Goal: Task Accomplishment & Management: Complete application form

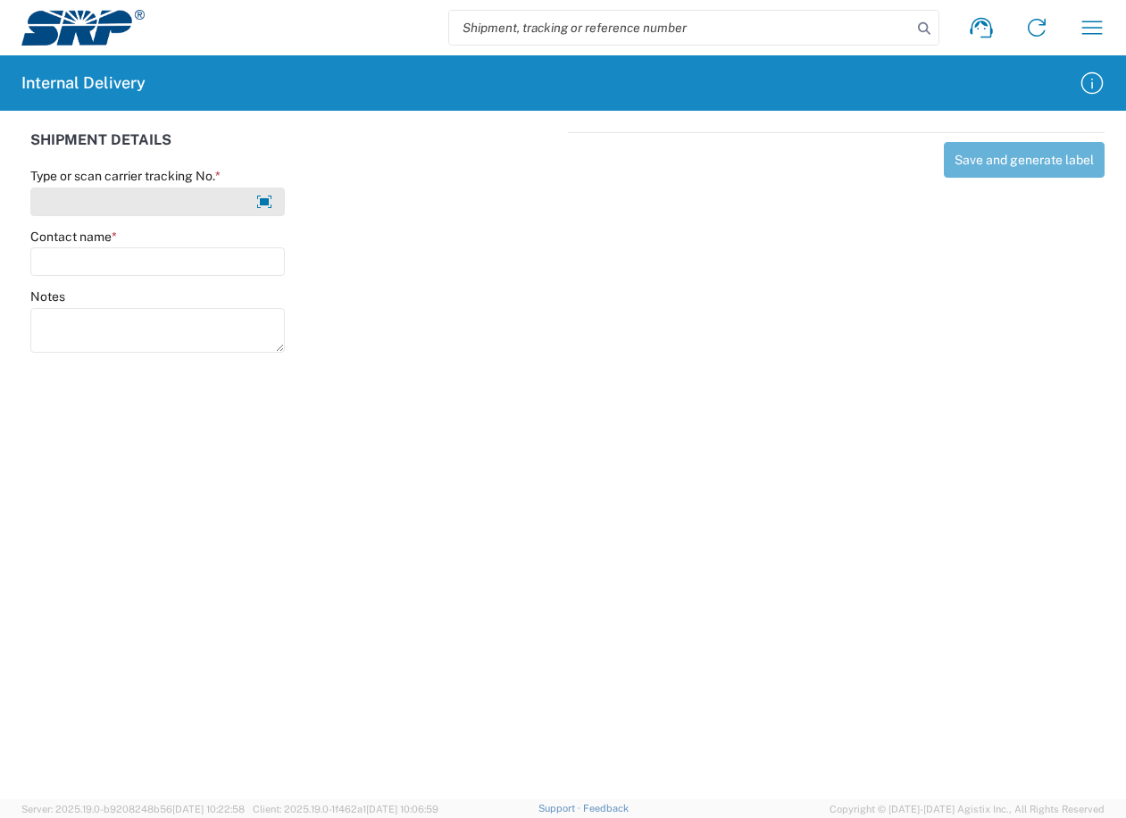
click at [184, 198] on input "Type or scan carrier tracking No. *" at bounding box center [157, 202] width 255 height 29
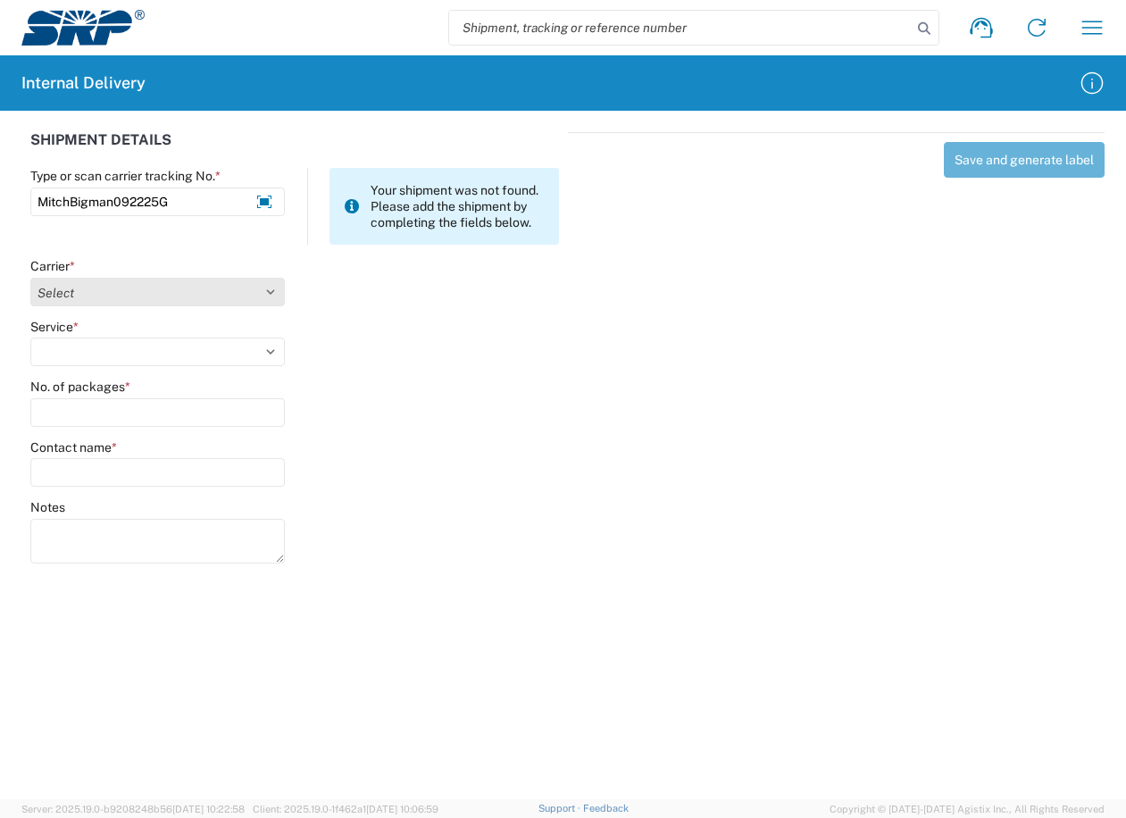
type input "MitchBigman092225G"
click at [265, 289] on select "Select Amazon Logistics ATI Trucking BC Dimerco Logistics Empire Southwest FedE…" at bounding box center [157, 292] width 255 height 29
select select "18713"
click at [30, 278] on select "Select Amazon Logistics ATI Trucking BC Dimerco Logistics Empire Southwest FedE…" at bounding box center [157, 292] width 255 height 29
click at [266, 349] on select "Select Ground Inter-Office" at bounding box center [157, 352] width 255 height 29
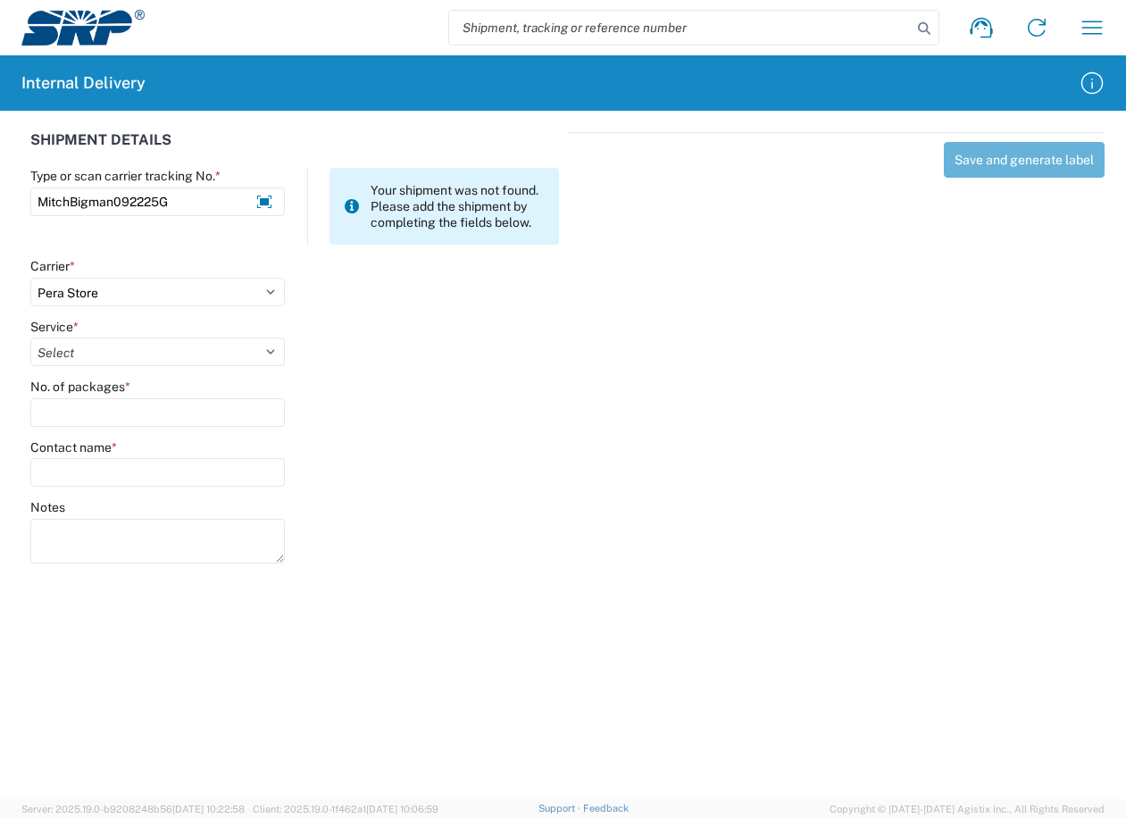
select select "35763"
click at [30, 338] on select "Select Ground Inter-Office" at bounding box center [157, 352] width 255 height 29
click at [118, 405] on input "No. of packages *" at bounding box center [157, 412] width 255 height 29
type input "1"
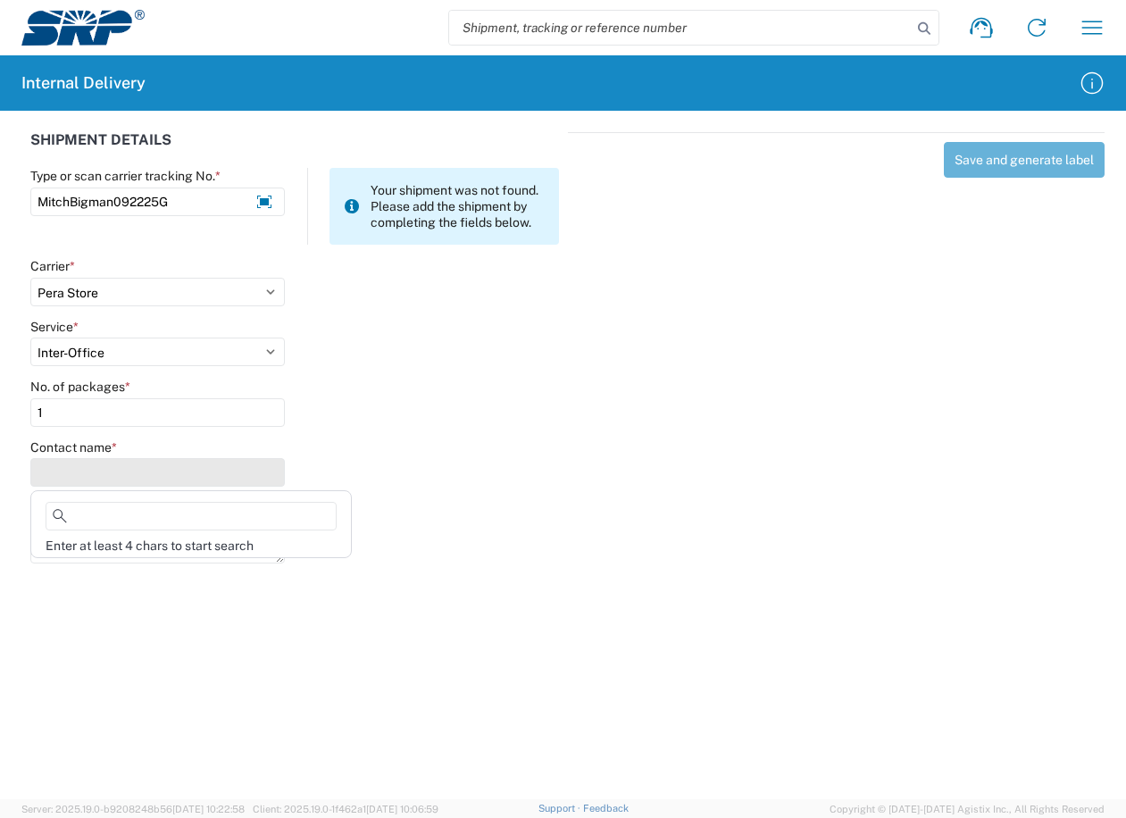
click at [127, 472] on input "Contact name *" at bounding box center [157, 472] width 255 height 29
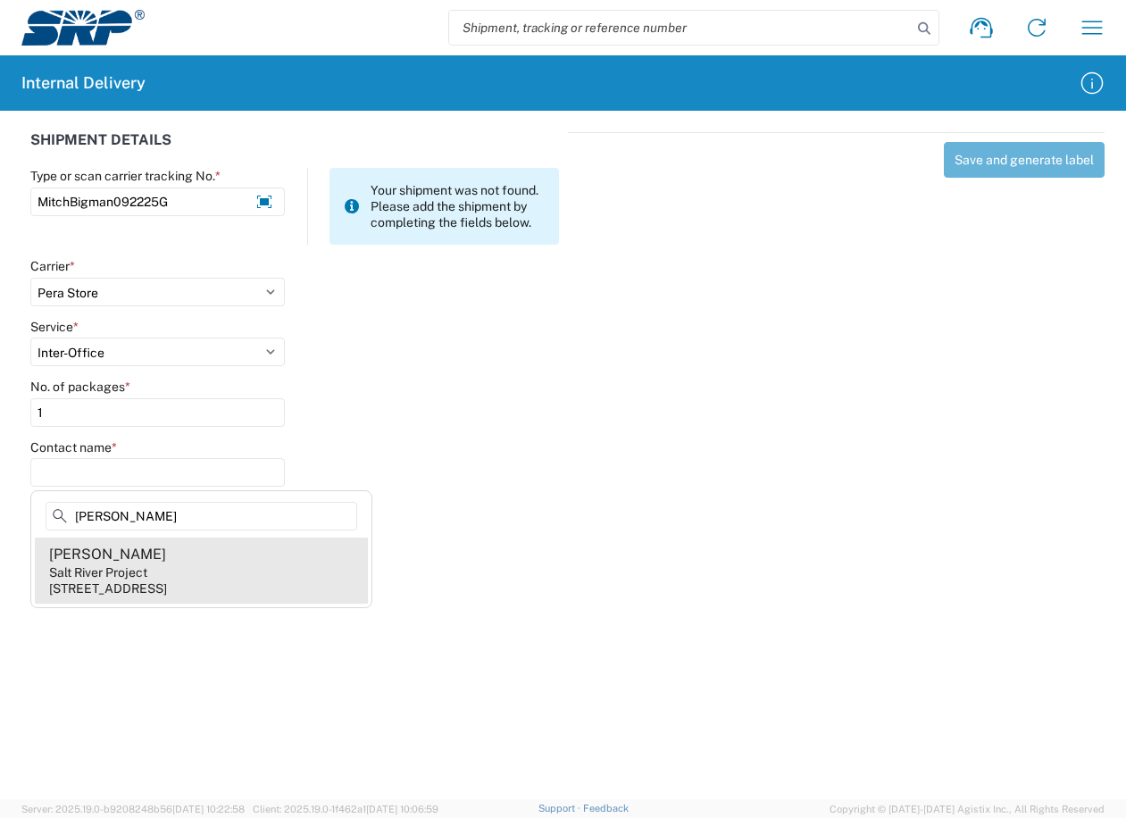
type input "Mitch Bigman"
click at [79, 578] on div "Salt River Project" at bounding box center [98, 572] width 98 height 16
type input "Mitch Bigman"
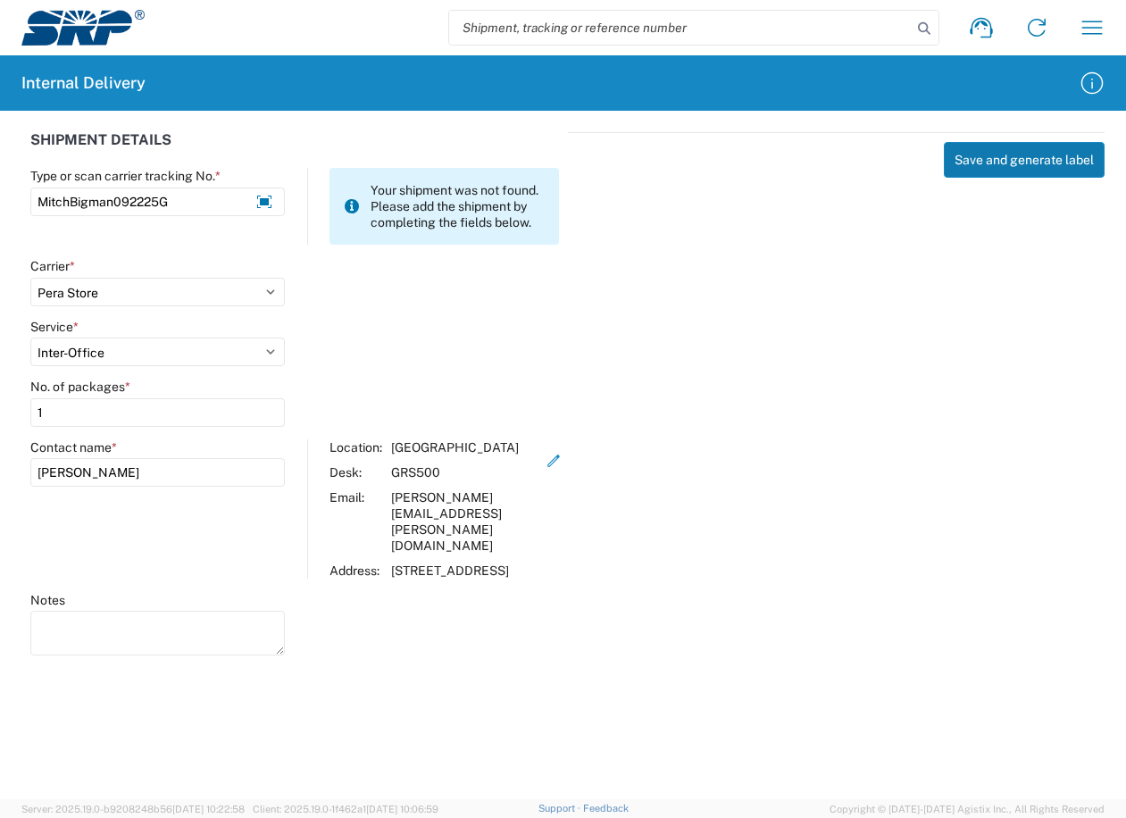
click at [960, 164] on button "Save and generate label" at bounding box center [1024, 160] width 161 height 36
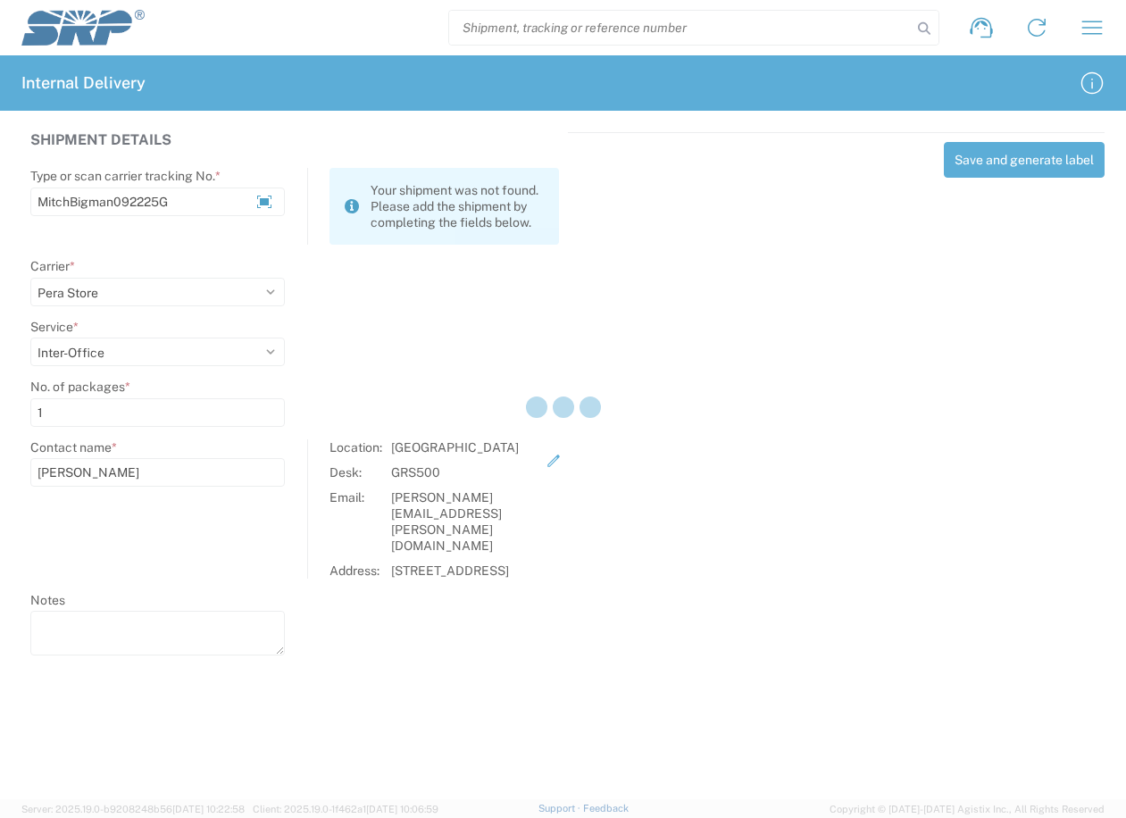
select select
